Goal: Task Accomplishment & Management: Complete application form

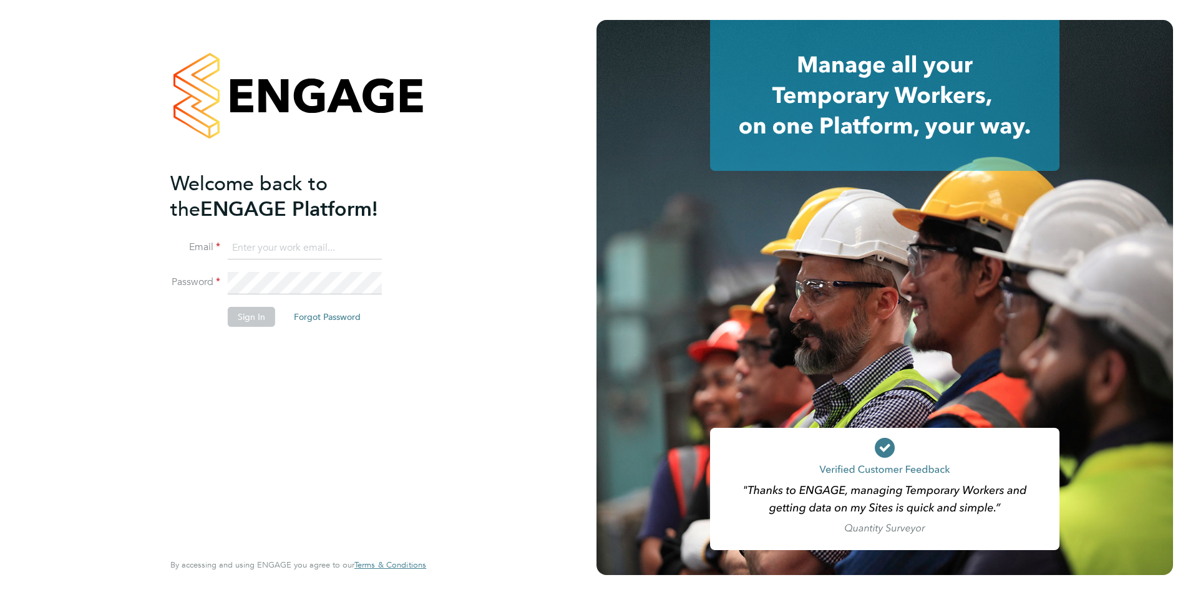
type input "[PERSON_NAME][EMAIL_ADDRESS][DOMAIN_NAME]"
click at [249, 311] on button "Sign In" at bounding box center [251, 317] width 47 height 20
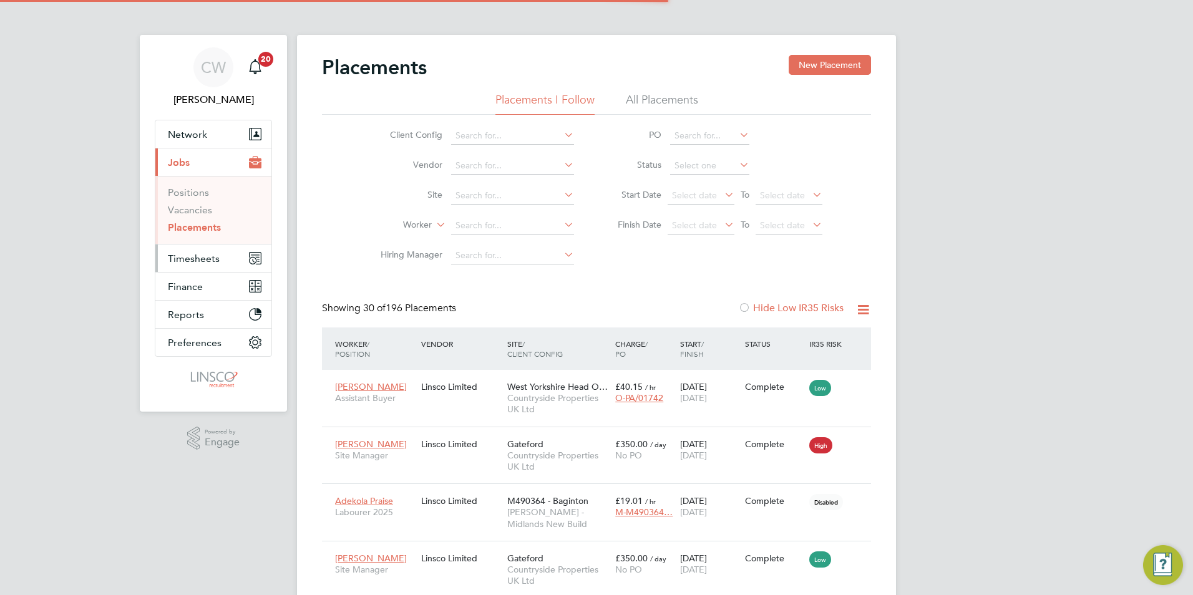
click at [203, 253] on span "Timesheets" at bounding box center [194, 259] width 52 height 12
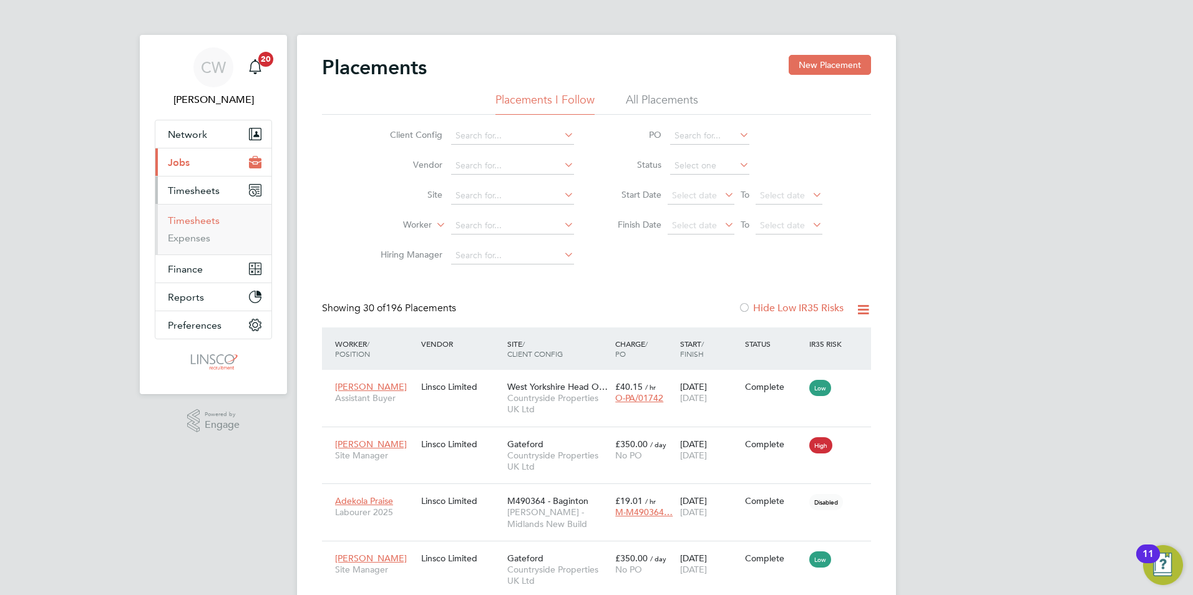
click at [206, 219] on link "Timesheets" at bounding box center [194, 221] width 52 height 12
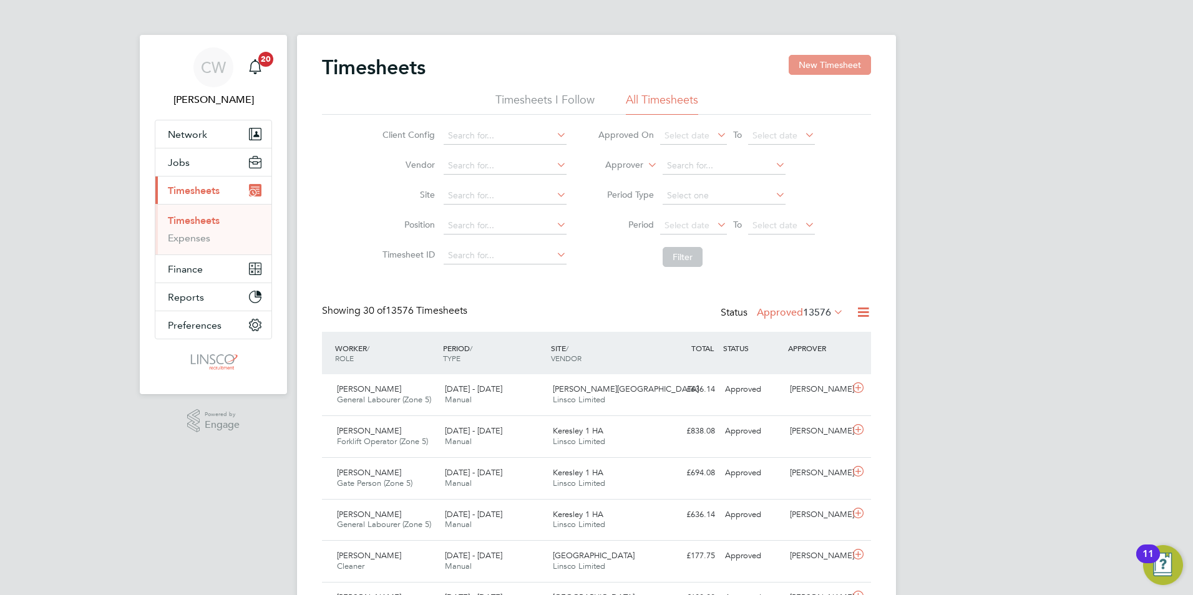
click at [835, 64] on button "New Timesheet" at bounding box center [830, 65] width 82 height 20
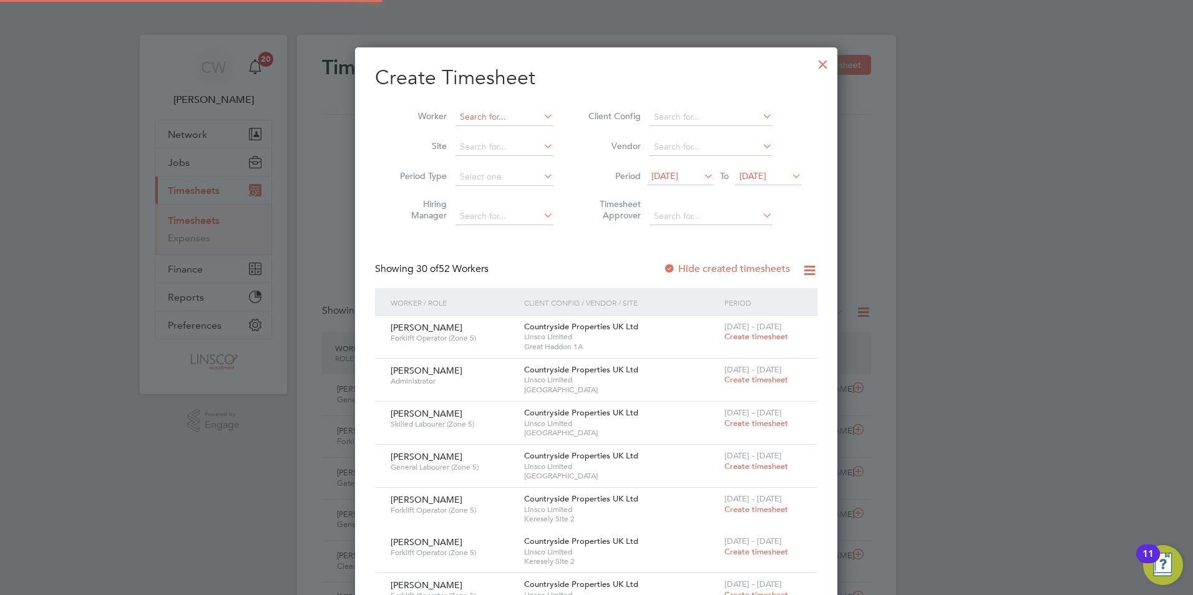
click at [477, 114] on input at bounding box center [504, 117] width 98 height 17
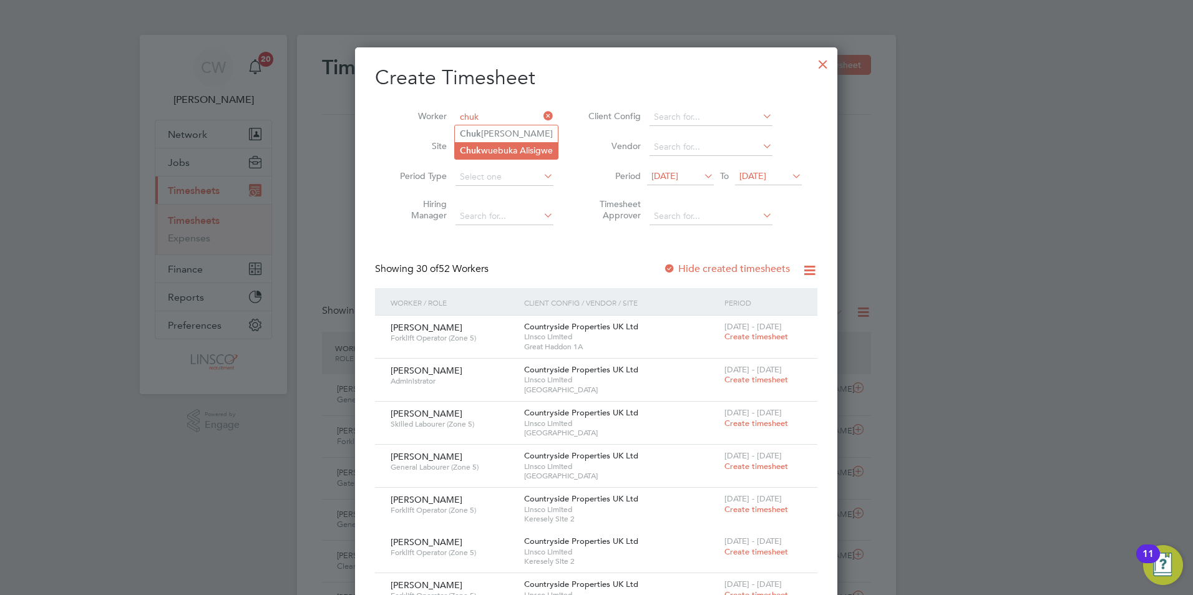
click at [523, 148] on li "Chuk wuebuka Alisigwe" at bounding box center [506, 150] width 103 height 17
type input "Chukwuebuka Alisigwe"
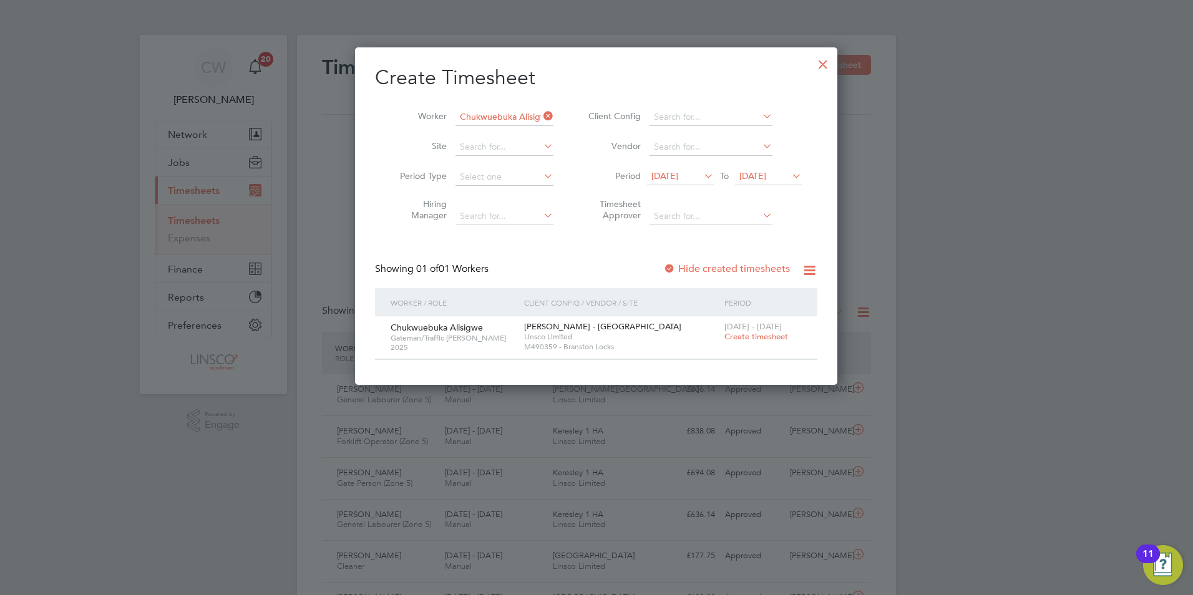
click at [741, 338] on span "Create timesheet" at bounding box center [756, 336] width 64 height 11
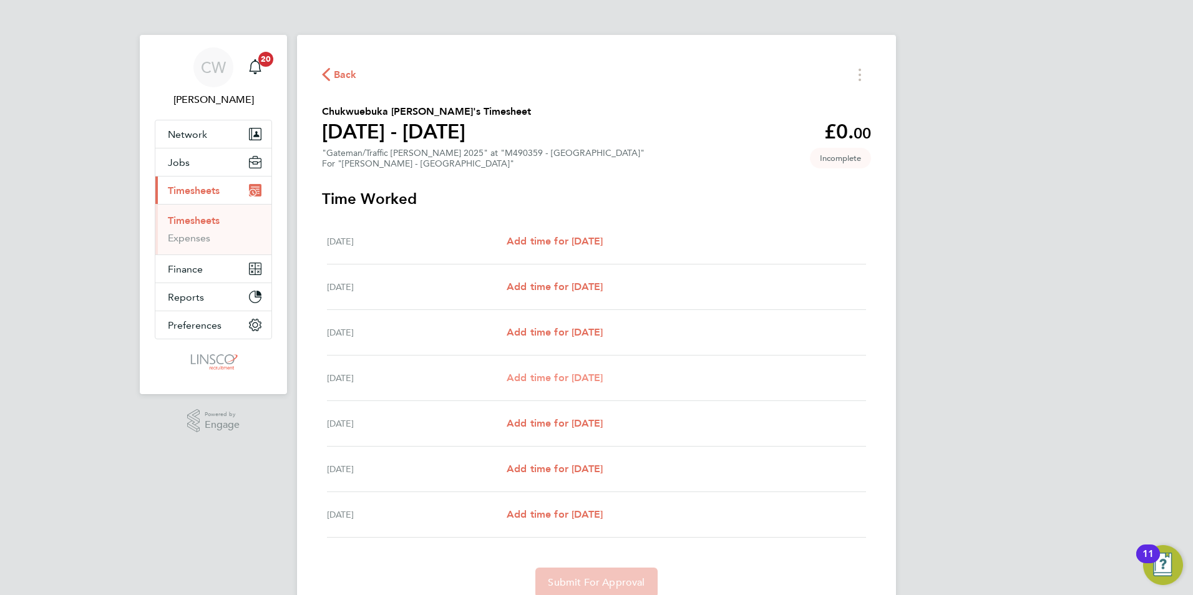
click at [570, 378] on span "Add time for [DATE]" at bounding box center [555, 378] width 96 height 12
select select "60"
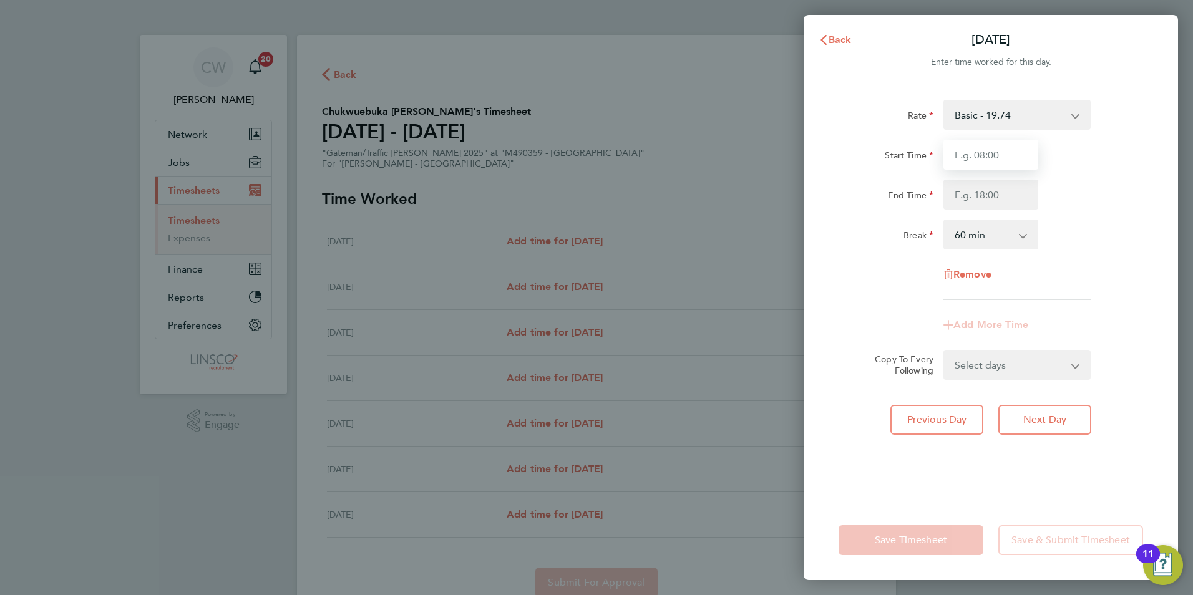
click at [988, 157] on input "Start Time" at bounding box center [990, 155] width 95 height 30
type input "07:30"
type input "16:30"
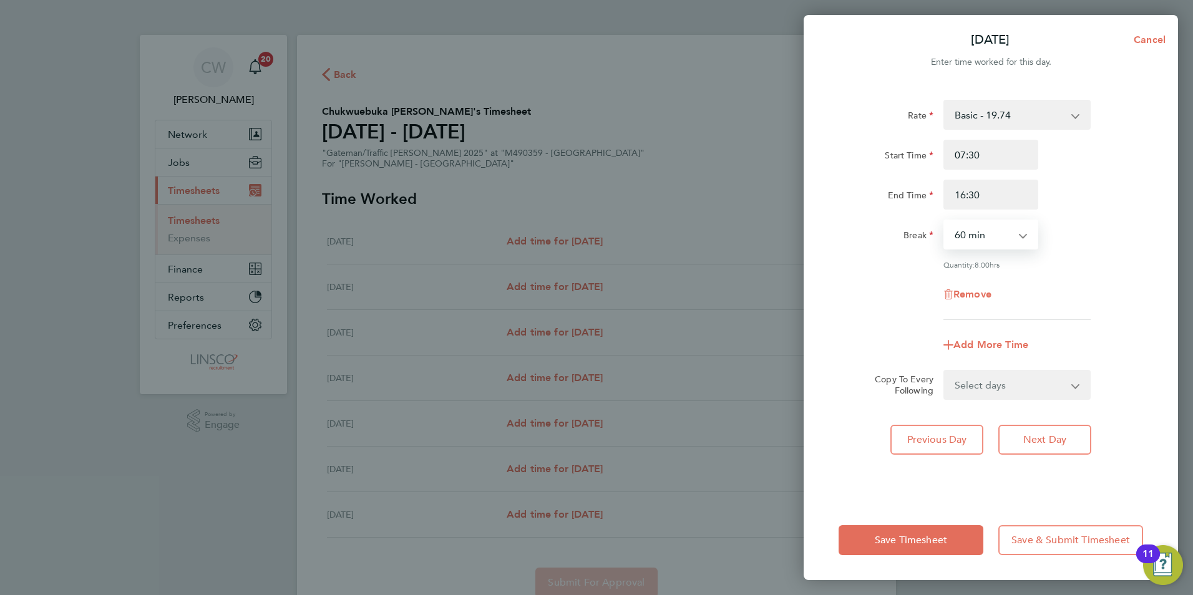
drag, startPoint x: 974, startPoint y: 225, endPoint x: 975, endPoint y: 250, distance: 24.4
click at [974, 225] on select "0 min 15 min 30 min 45 min 60 min 75 min 90 min" at bounding box center [983, 234] width 77 height 27
select select "0"
click at [945, 221] on select "0 min 15 min 30 min 45 min 60 min 75 min 90 min" at bounding box center [983, 234] width 77 height 27
click at [1010, 380] on select "Select days Day [DATE] [DATE] [DATE]" at bounding box center [1010, 384] width 131 height 27
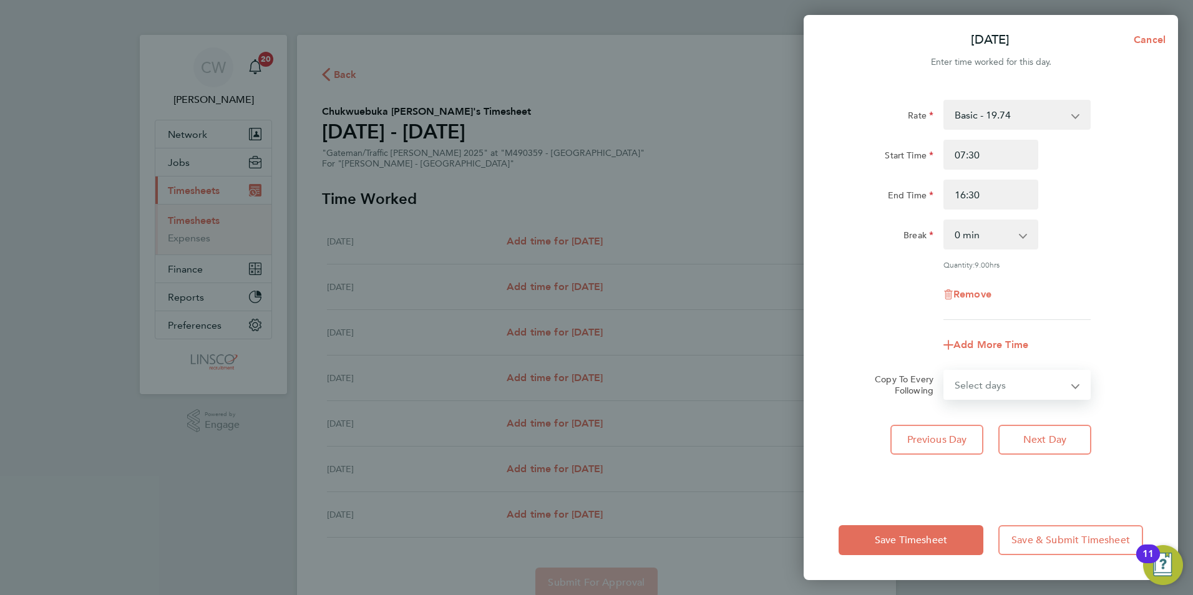
select select "DAY"
click at [945, 371] on select "Select days Day [DATE] [DATE] [DATE]" at bounding box center [1010, 384] width 131 height 27
select select "[DATE]"
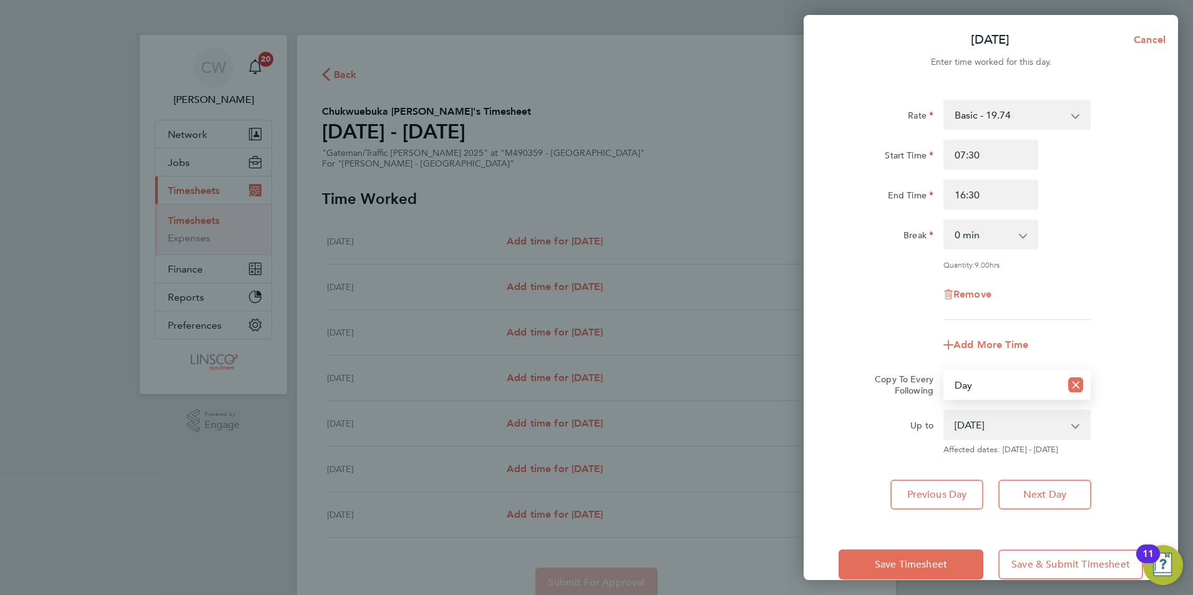
click at [1025, 431] on select "[DATE] [DATE] [DATE]" at bounding box center [1010, 424] width 130 height 27
drag, startPoint x: 1035, startPoint y: 429, endPoint x: 1039, endPoint y: 438, distance: 10.6
click at [1035, 429] on select "[DATE] [DATE] [DATE]" at bounding box center [1010, 424] width 130 height 27
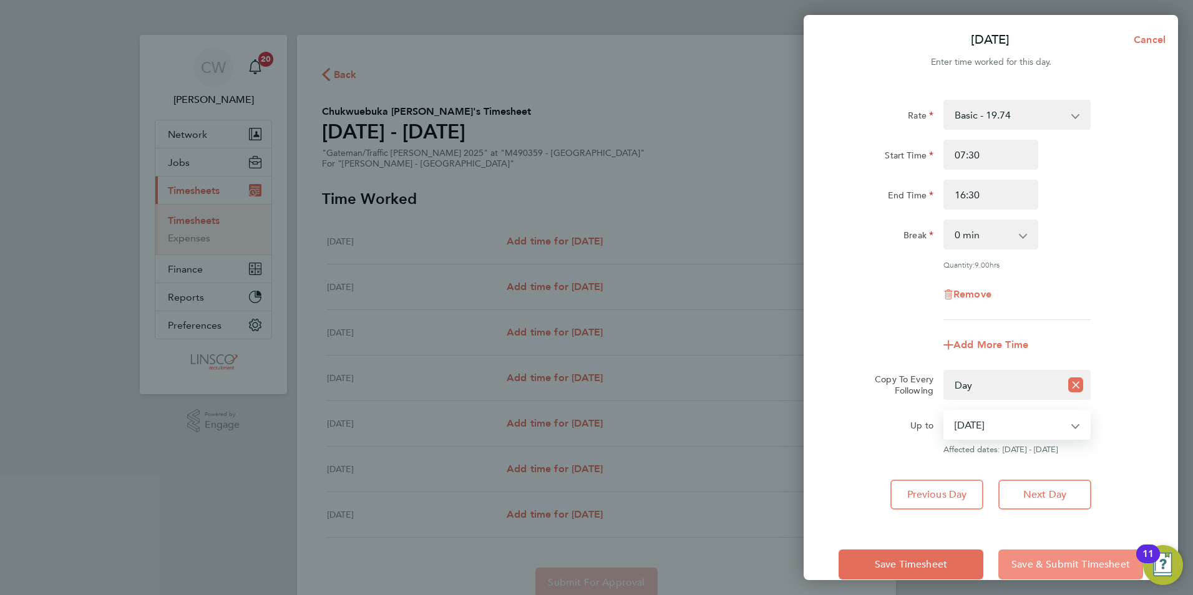
click at [1061, 568] on span "Save & Submit Timesheet" at bounding box center [1070, 564] width 119 height 12
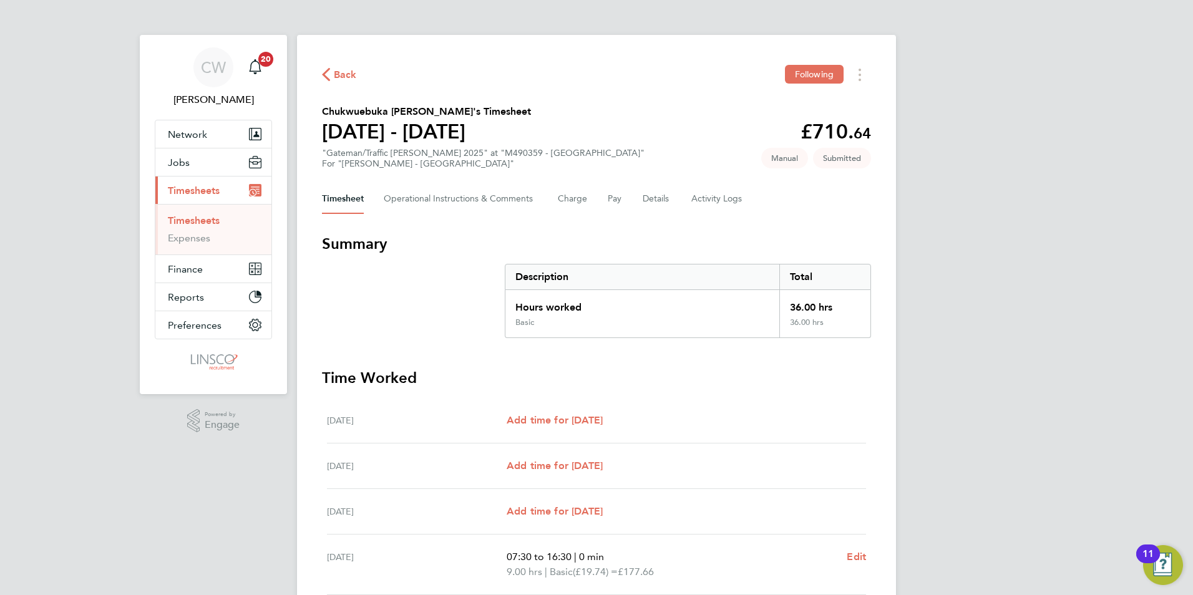
click at [345, 73] on span "Back" at bounding box center [345, 74] width 23 height 15
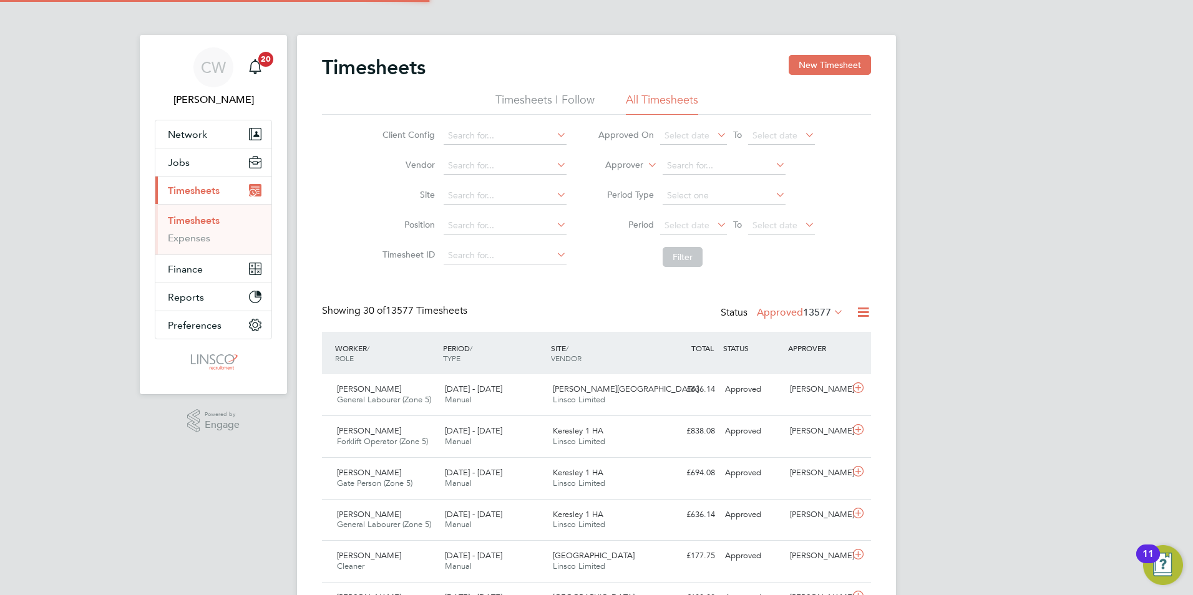
scroll to position [32, 109]
drag, startPoint x: 336, startPoint y: 358, endPoint x: 350, endPoint y: 358, distance: 14.4
click at [350, 358] on span "ROLE" at bounding box center [344, 358] width 19 height 10
click at [356, 358] on div "WORKER / ROLE" at bounding box center [386, 353] width 108 height 32
click at [819, 68] on button "New Timesheet" at bounding box center [830, 65] width 82 height 20
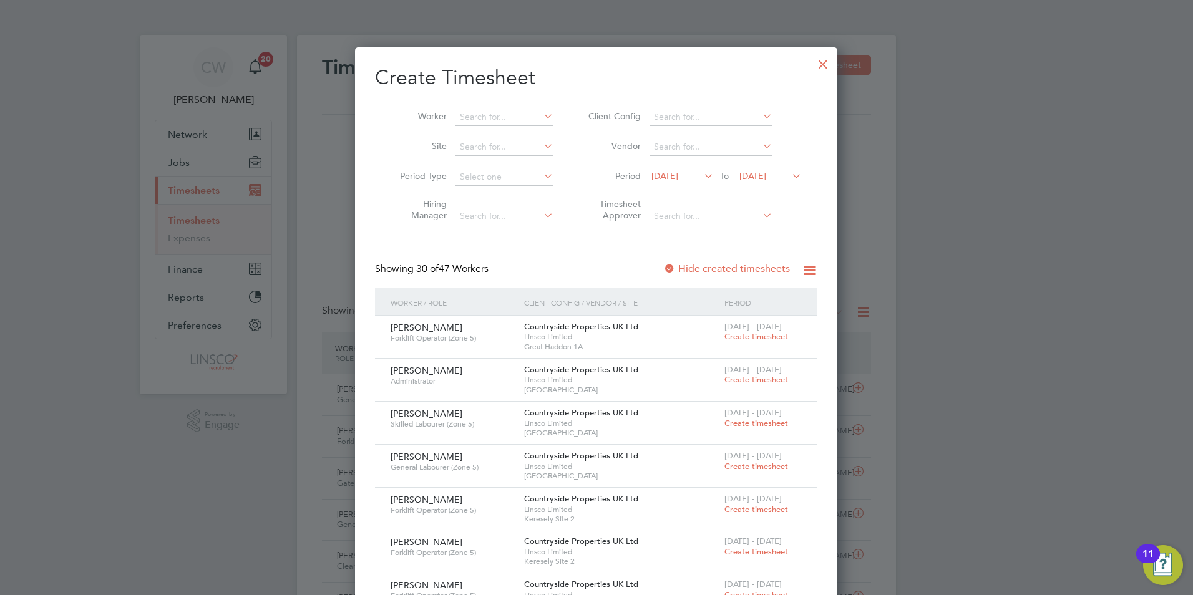
scroll to position [2516, 483]
click at [486, 119] on input at bounding box center [504, 117] width 98 height 17
type input "i"
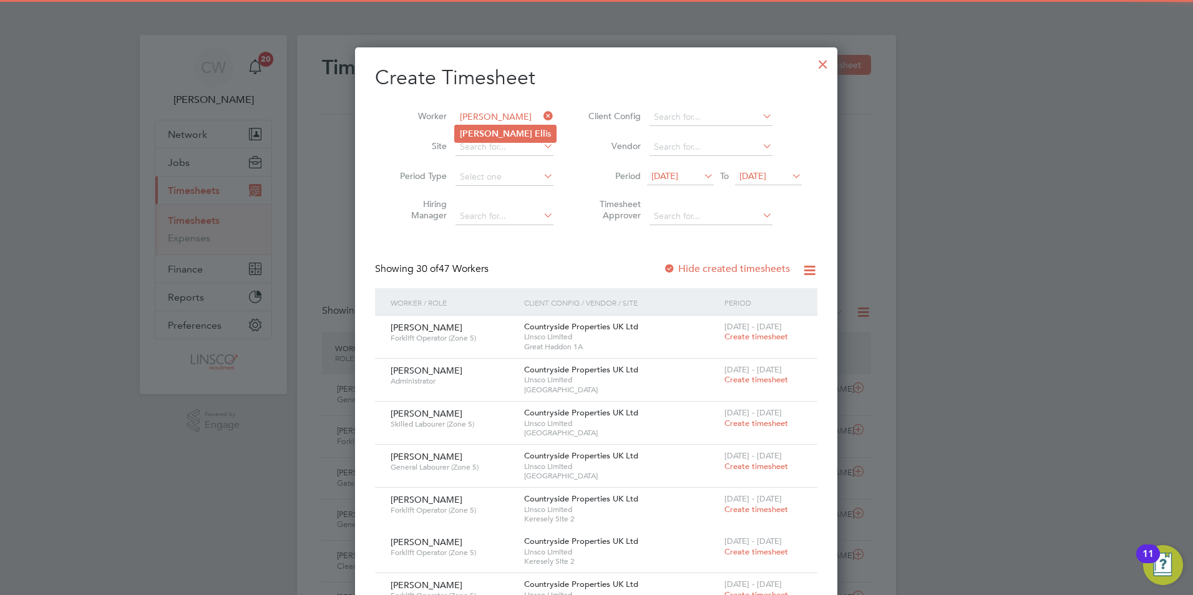
click at [535, 132] on b "Ell" at bounding box center [540, 134] width 11 height 11
type input "[PERSON_NAME]"
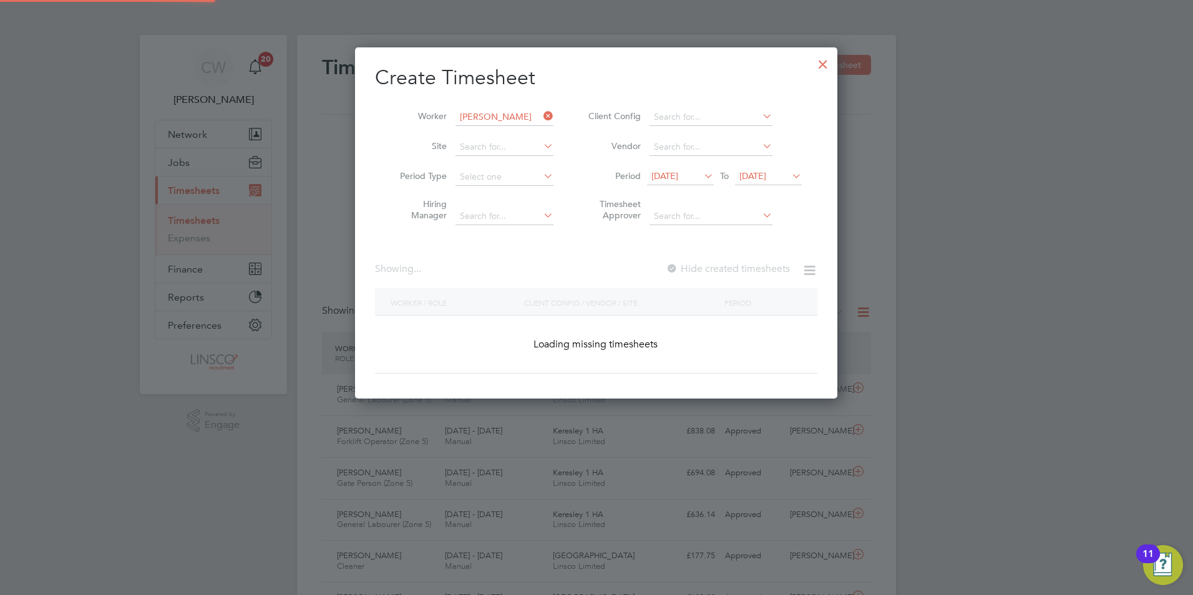
scroll to position [336, 483]
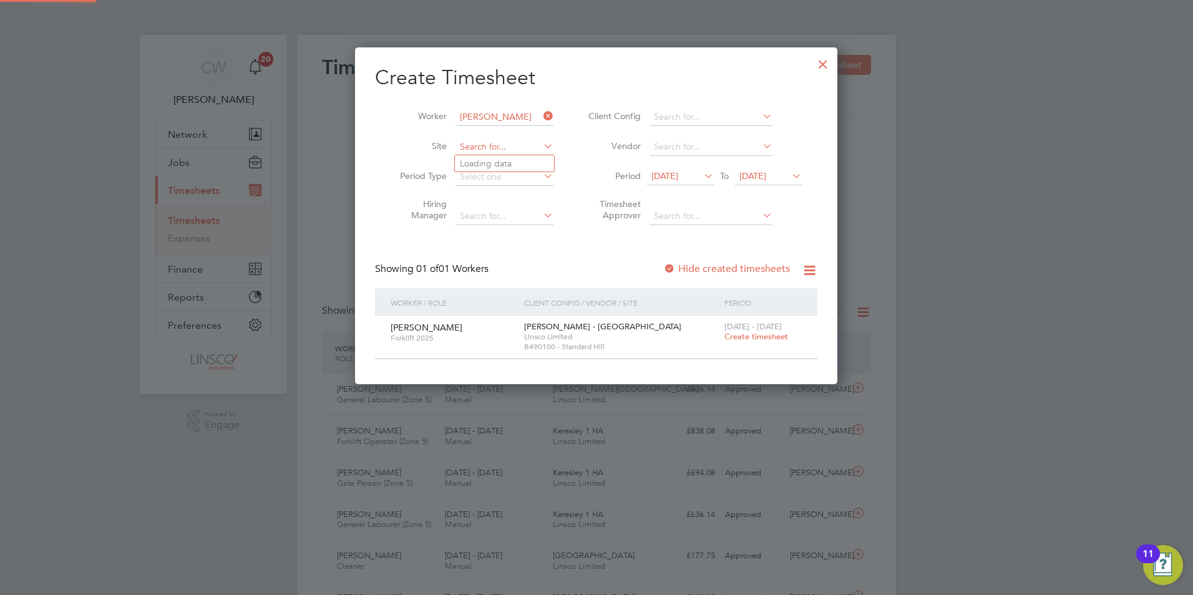
click at [516, 148] on input at bounding box center [504, 147] width 98 height 17
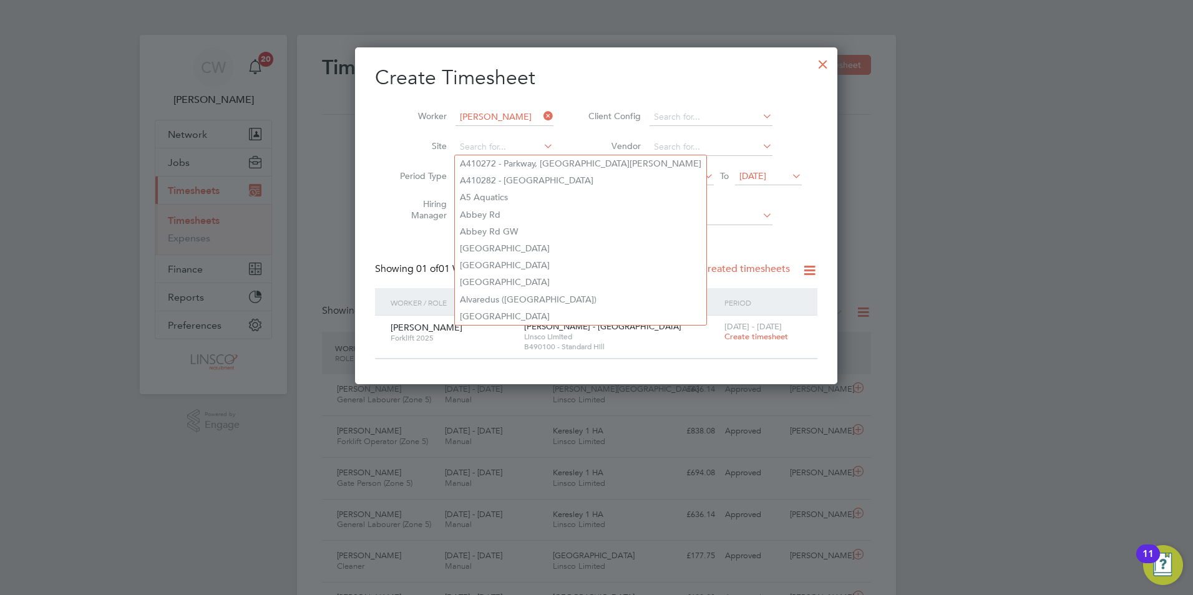
click at [564, 134] on li "Site" at bounding box center [472, 147] width 194 height 30
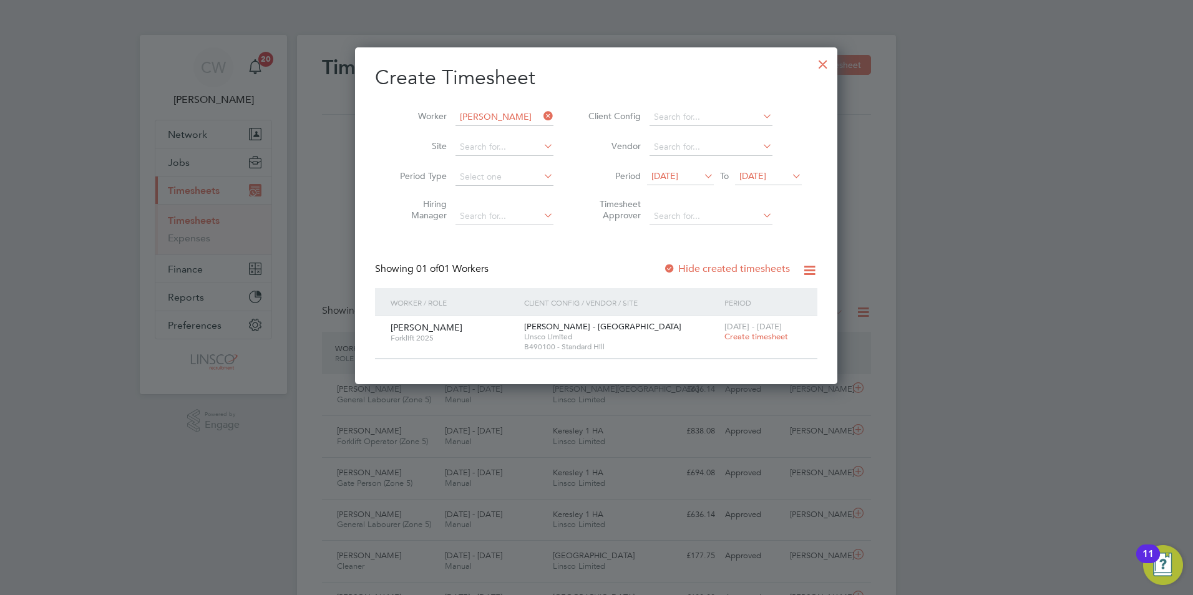
click at [734, 282] on div "Showing 01 of 01 Workers Hide created timesheets" at bounding box center [596, 276] width 442 height 26
click at [772, 338] on span "Create timesheet" at bounding box center [756, 336] width 64 height 11
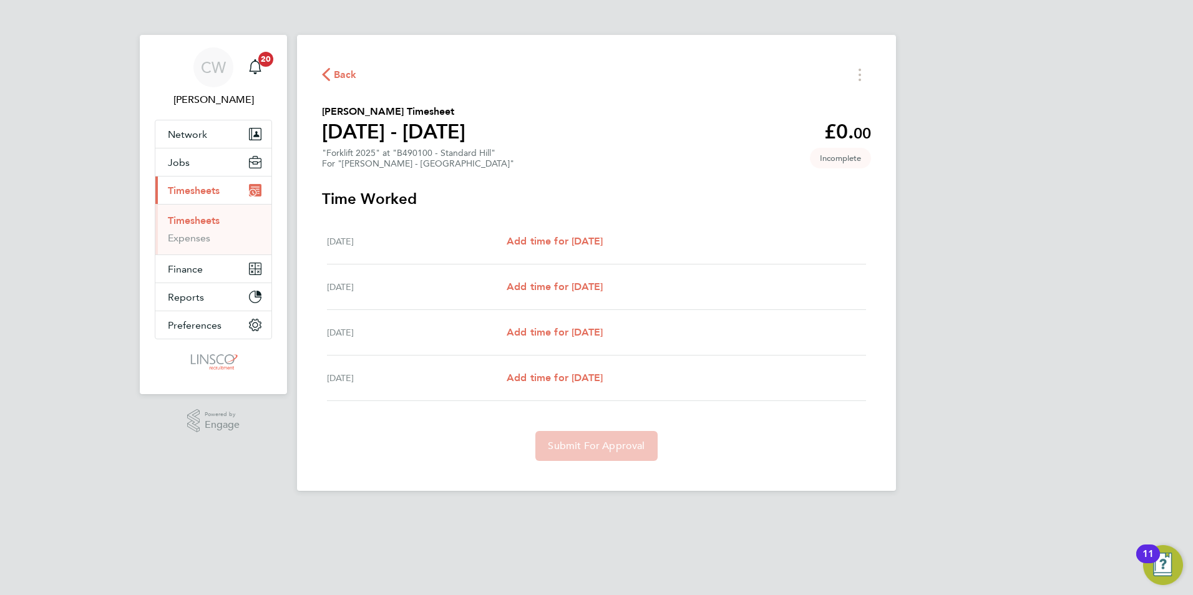
click at [485, 511] on html "CW [PERSON_NAME] Notifications 20 Applications: Network Team Members Businesses…" at bounding box center [596, 255] width 1193 height 511
